Goal: Information Seeking & Learning: Check status

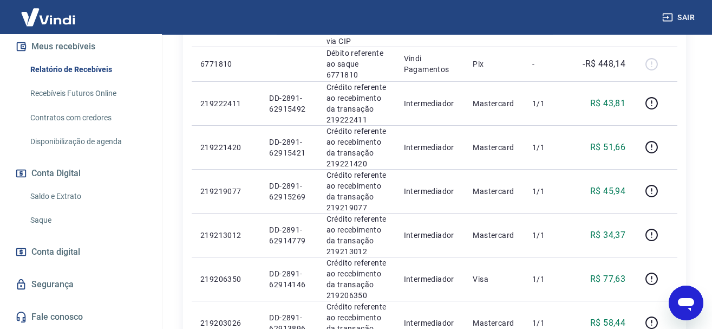
scroll to position [604, 0]
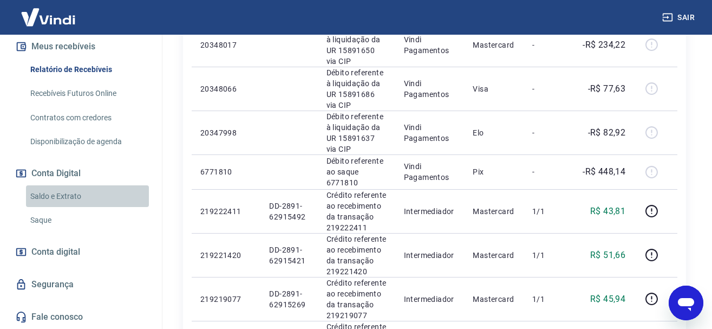
click at [61, 189] on link "Saldo e Extrato" at bounding box center [87, 196] width 123 height 22
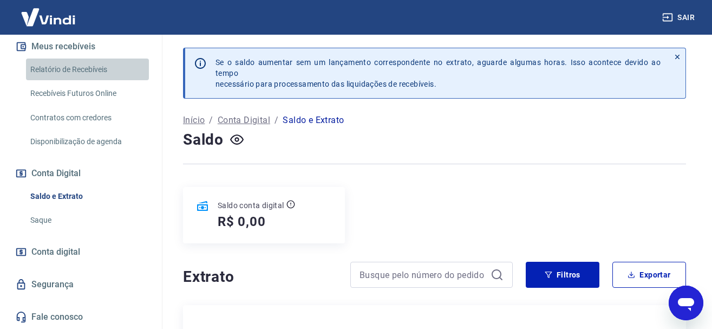
click at [83, 70] on link "Relatório de Recebíveis" at bounding box center [87, 69] width 123 height 22
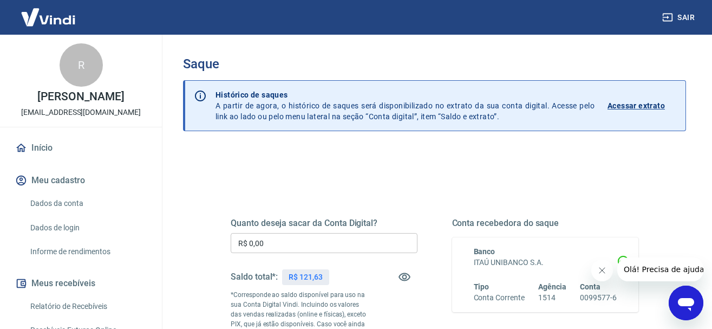
click at [67, 304] on link "Relatório de Recebíveis" at bounding box center [87, 306] width 123 height 22
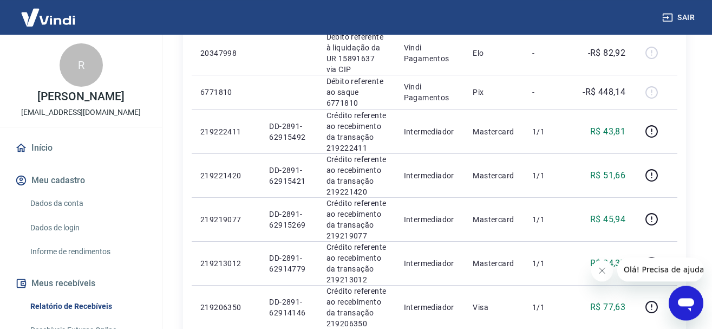
scroll to position [773, 0]
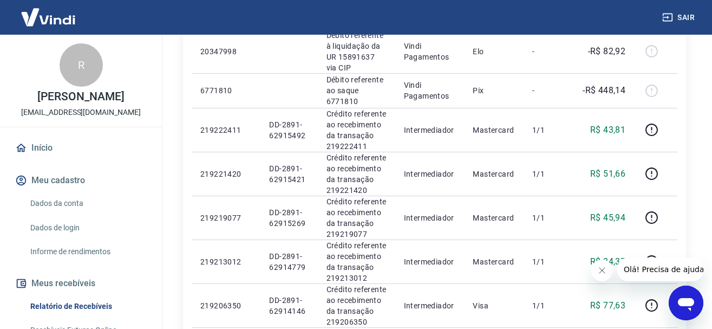
click at [599, 273] on icon "Fechar mensagem da empresa" at bounding box center [601, 270] width 9 height 9
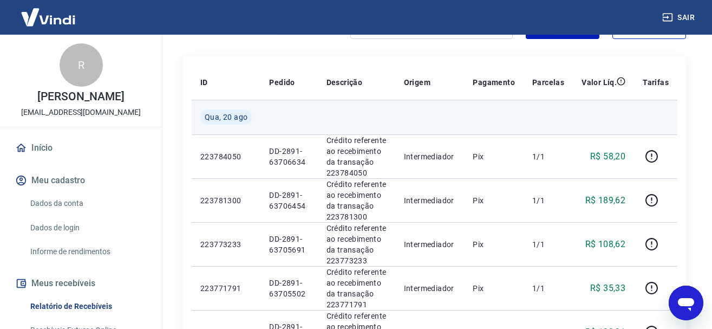
scroll to position [166, 0]
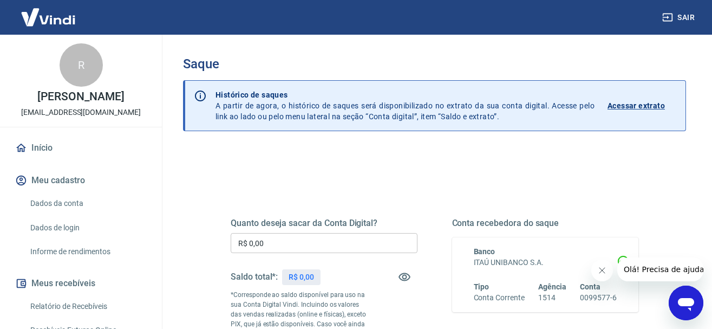
scroll to position [217, 0]
